Goal: Task Accomplishment & Management: Manage account settings

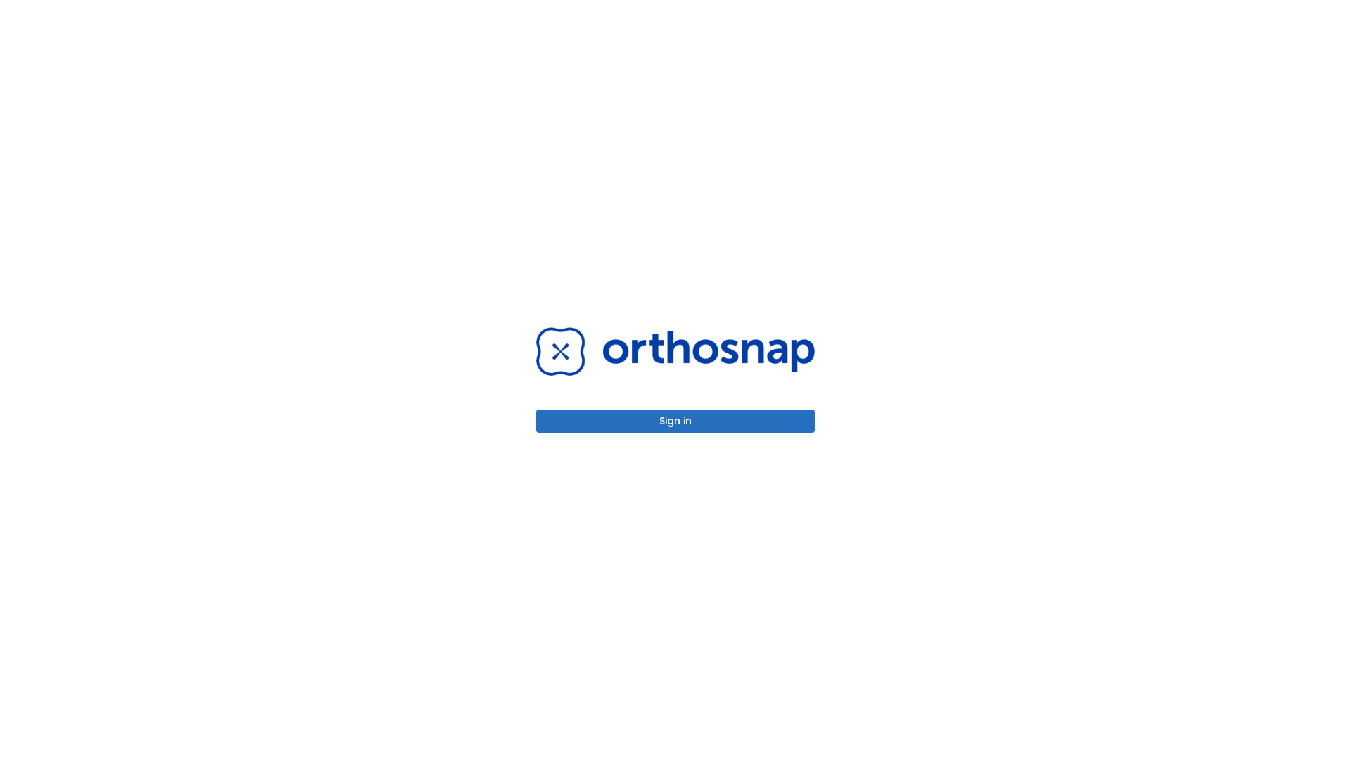
click at [675, 421] on button "Sign in" at bounding box center [675, 420] width 279 height 23
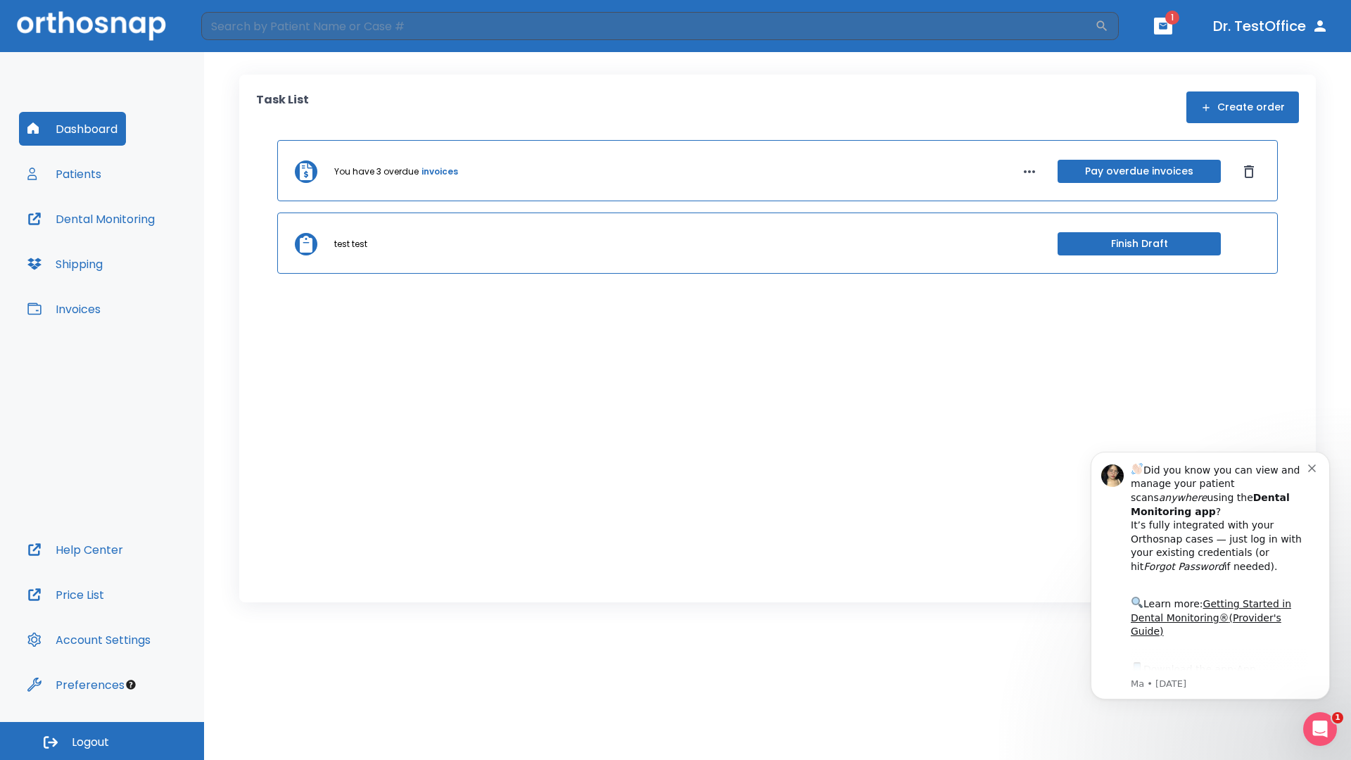
click at [102, 741] on span "Logout" at bounding box center [90, 741] width 37 height 15
